Goal: Information Seeking & Learning: Learn about a topic

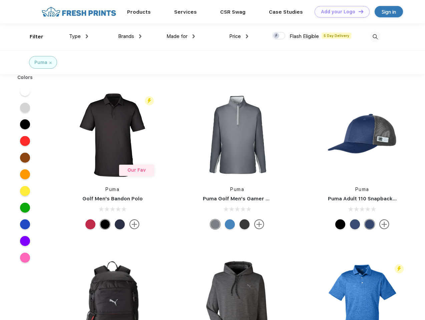
scroll to position [0, 0]
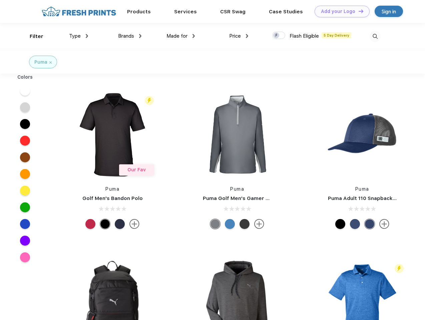
click at [340, 11] on link "Add your Logo Design Tool" at bounding box center [342, 12] width 55 height 12
click at [0, 0] on div "Design Tool" at bounding box center [0, 0] width 0 height 0
click at [358, 11] on link "Add your Logo Design Tool" at bounding box center [342, 12] width 55 height 12
click at [32, 36] on div "Filter" at bounding box center [37, 37] width 14 height 8
click at [79, 36] on span "Type" at bounding box center [75, 36] width 12 height 6
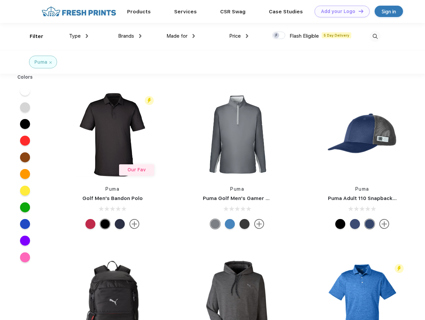
click at [130, 36] on span "Brands" at bounding box center [126, 36] width 16 height 6
click at [181, 36] on span "Made for" at bounding box center [177, 36] width 21 height 6
click at [239, 36] on span "Price" at bounding box center [235, 36] width 12 height 6
click at [279, 36] on div at bounding box center [278, 35] width 13 height 7
click at [277, 36] on input "checkbox" at bounding box center [274, 33] width 4 height 4
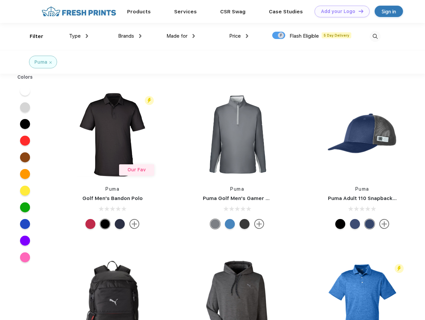
click at [375, 36] on img at bounding box center [375, 36] width 11 height 11
